Goal: Find contact information: Find contact information

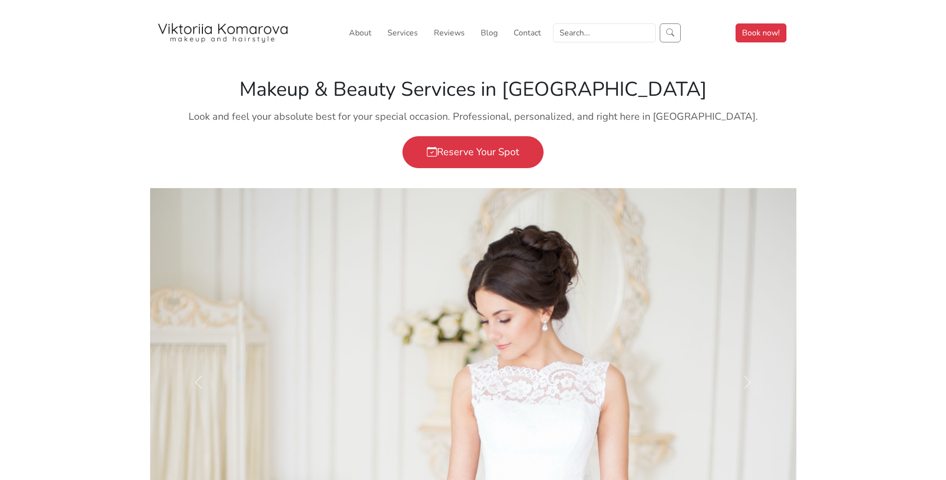
click at [179, 118] on p "Look and feel your absolute best for your special occasion. Professional, perso…" at bounding box center [473, 116] width 634 height 15
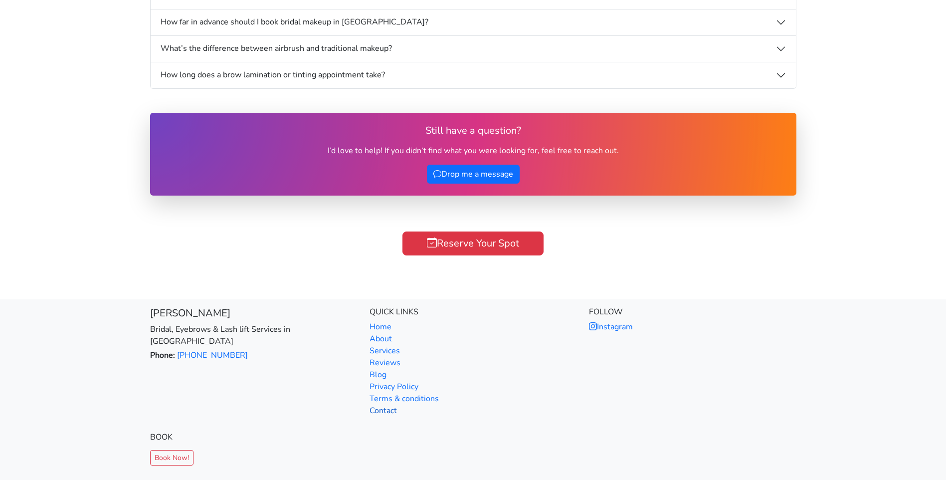
scroll to position [2915, 0]
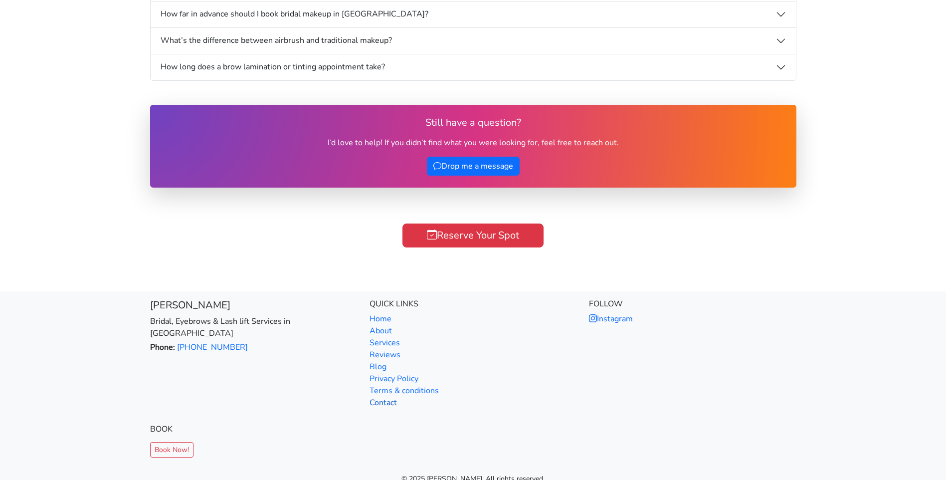
click at [380, 397] on link "Contact" at bounding box center [382, 402] width 27 height 11
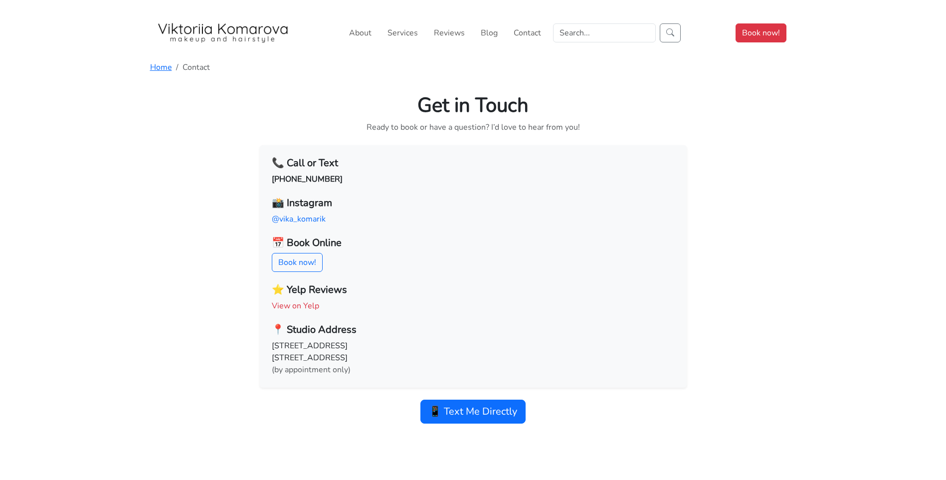
click at [363, 359] on p "[STREET_ADDRESS] (by appointment only)" at bounding box center [473, 358] width 403 height 36
copy p "92121"
drag, startPoint x: 270, startPoint y: 346, endPoint x: 371, endPoint y: 346, distance: 101.2
click at [371, 346] on div "📞 Call or Text [PHONE_NUMBER] 📸 Instagram @vika_komarik 📅 Book Online Book now!…" at bounding box center [473, 266] width 427 height 242
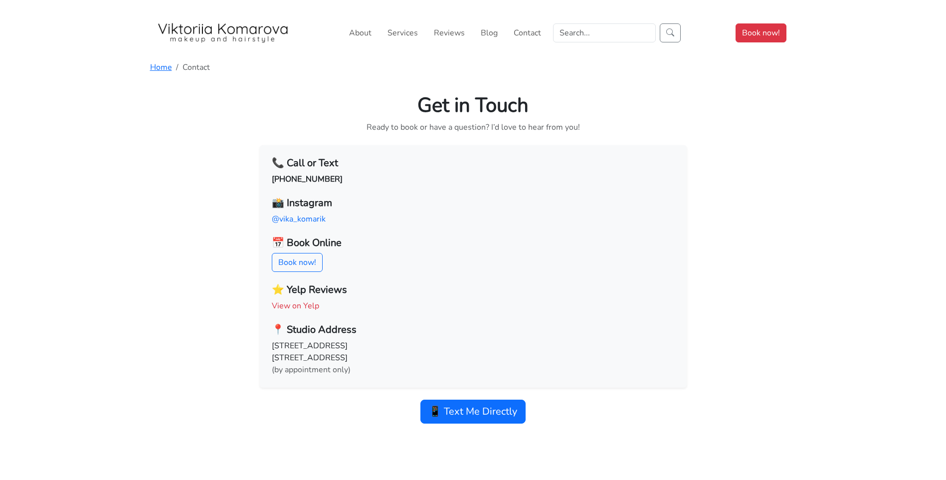
copy p "[STREET_ADDRESS]"
drag, startPoint x: 267, startPoint y: 359, endPoint x: 298, endPoint y: 358, distance: 31.4
click at [298, 358] on div "📞 Call or Text [PHONE_NUMBER] 📸 Instagram @vika_komarik 📅 Book Online Book now!…" at bounding box center [473, 266] width 427 height 242
copy p "Ste 506"
drag, startPoint x: 304, startPoint y: 357, endPoint x: 340, endPoint y: 358, distance: 35.9
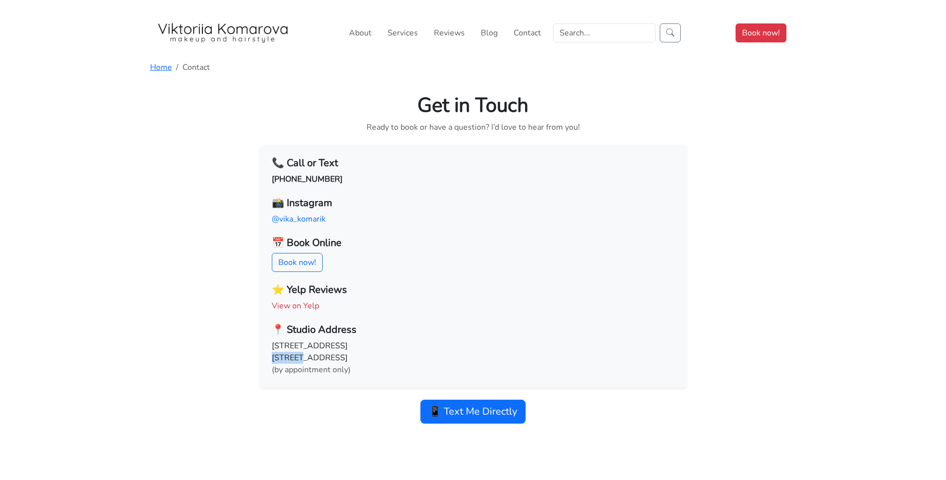
click at [340, 358] on p "[STREET_ADDRESS] (by appointment only)" at bounding box center [473, 358] width 403 height 36
copy p "[GEOGRAPHIC_DATA]"
